Goal: Task Accomplishment & Management: Manage account settings

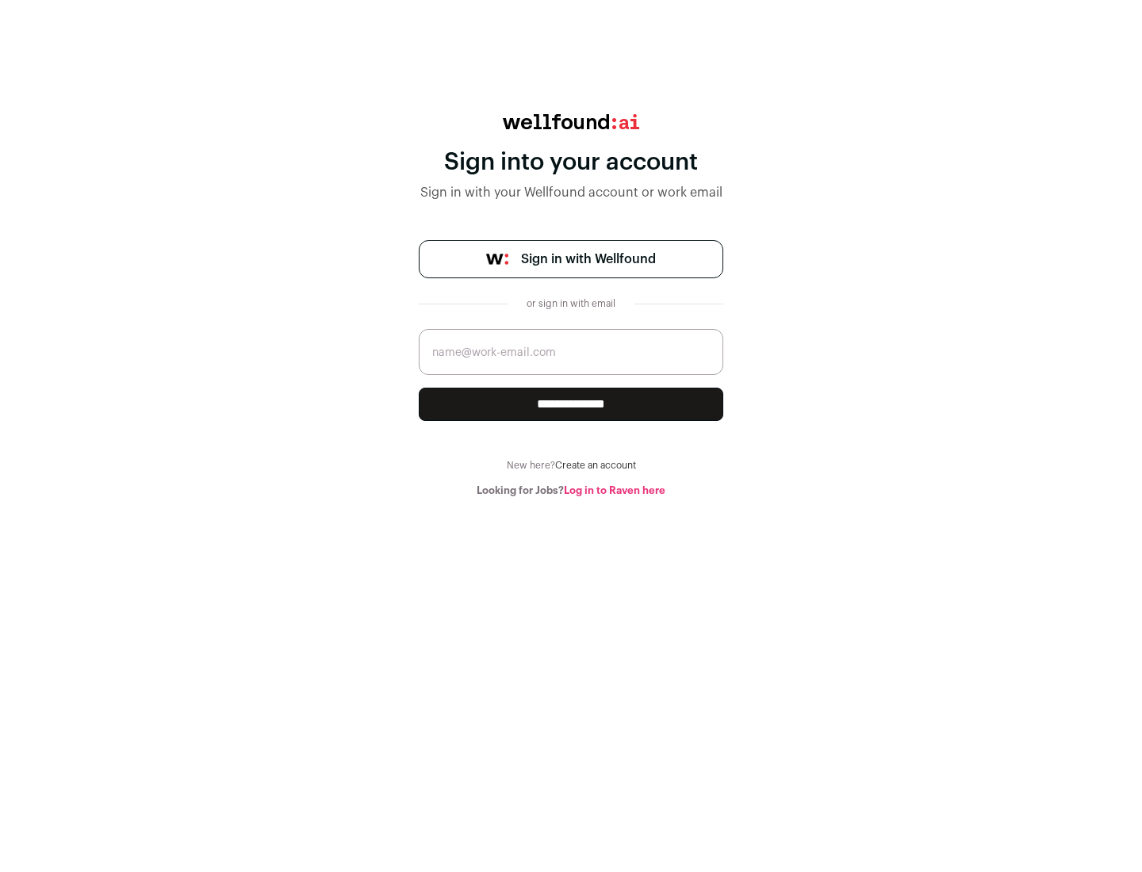
click at [587, 259] on span "Sign in with Wellfound" at bounding box center [588, 259] width 135 height 19
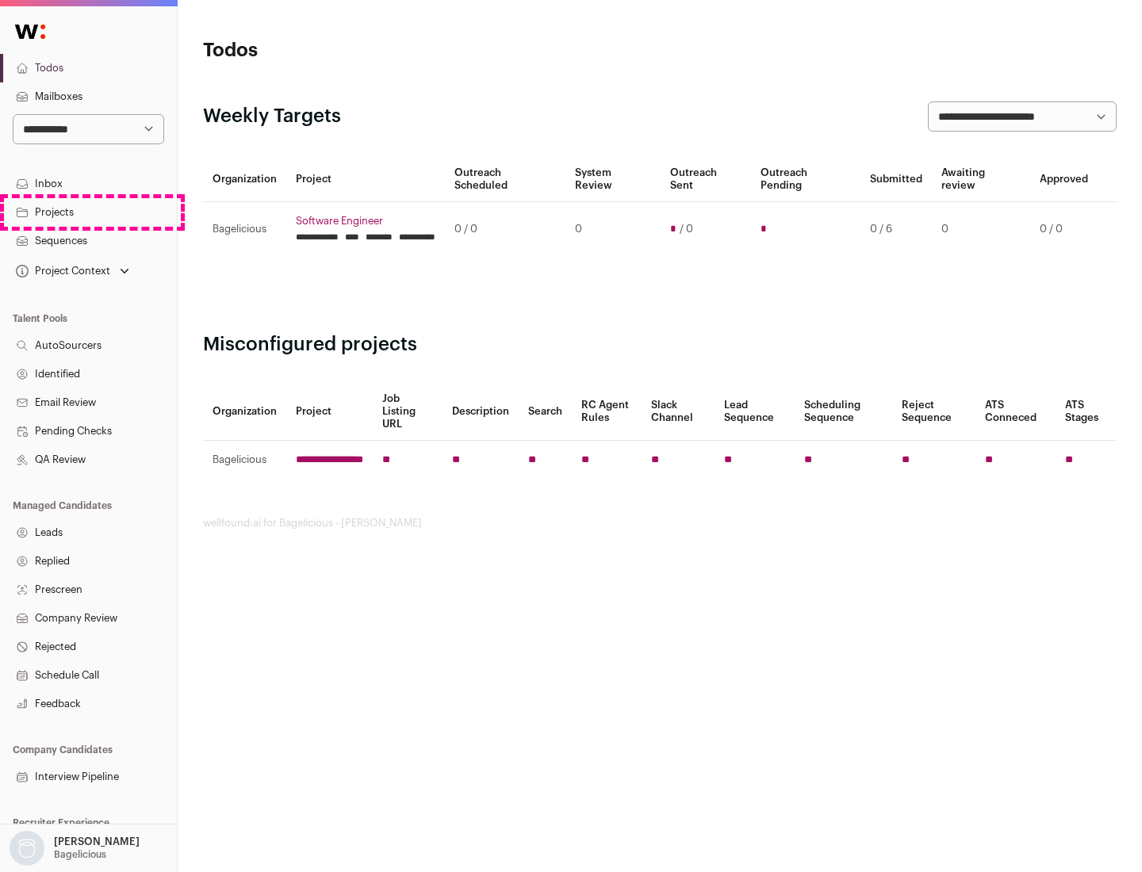
click at [88, 212] on link "Projects" at bounding box center [88, 212] width 177 height 29
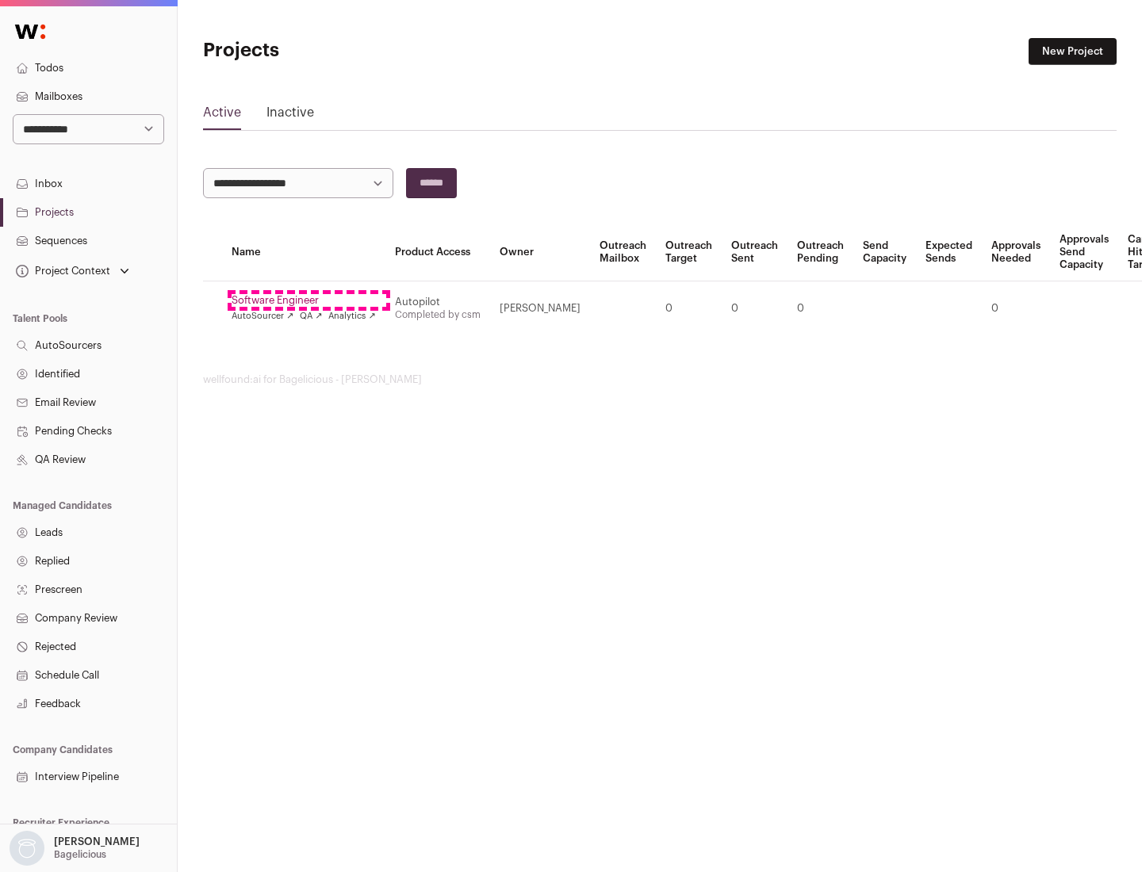
click at [308, 300] on link "Software Engineer" at bounding box center [303, 300] width 144 height 13
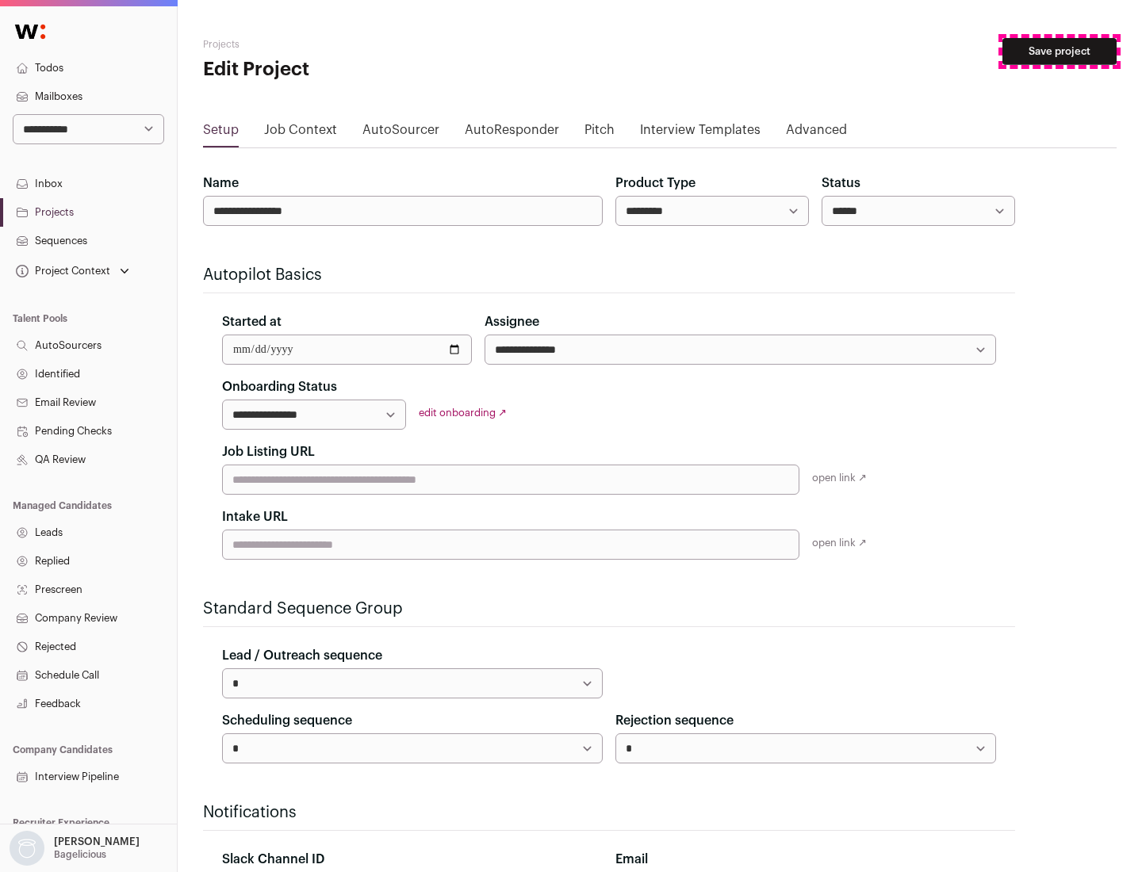
click at [1059, 52] on button "Save project" at bounding box center [1059, 51] width 114 height 27
